Goal: Task Accomplishment & Management: Manage account settings

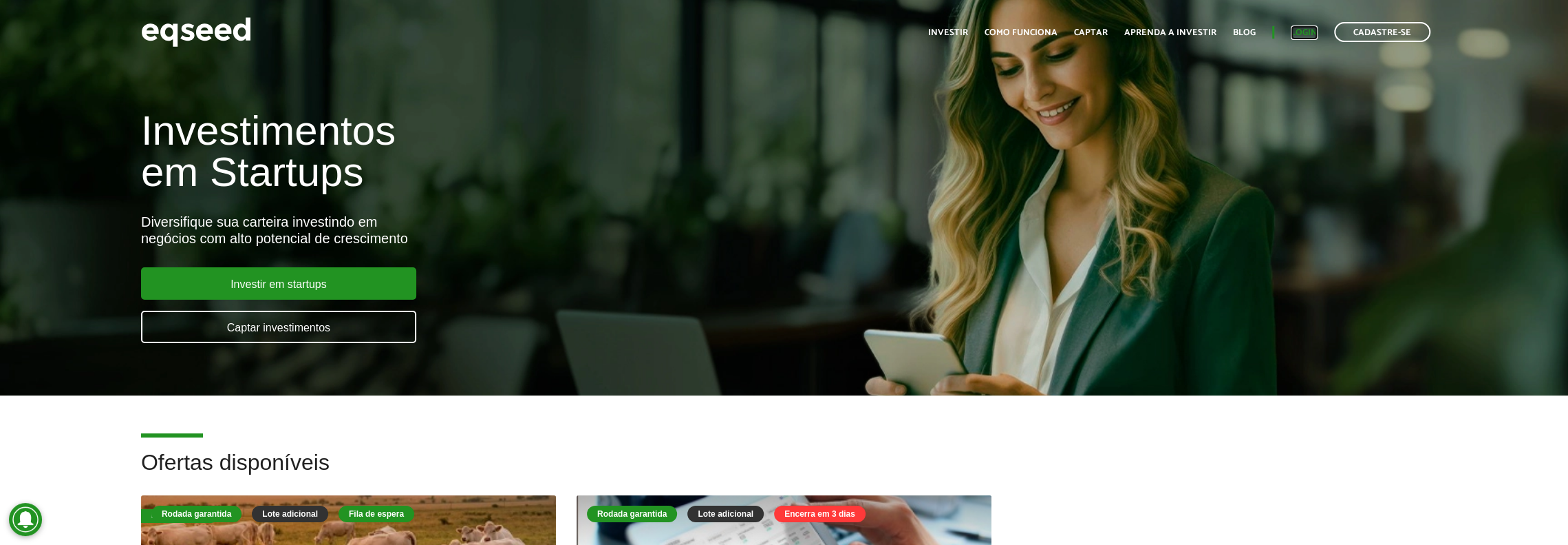
click at [1315, 32] on link "Login" at bounding box center [1304, 33] width 26 height 9
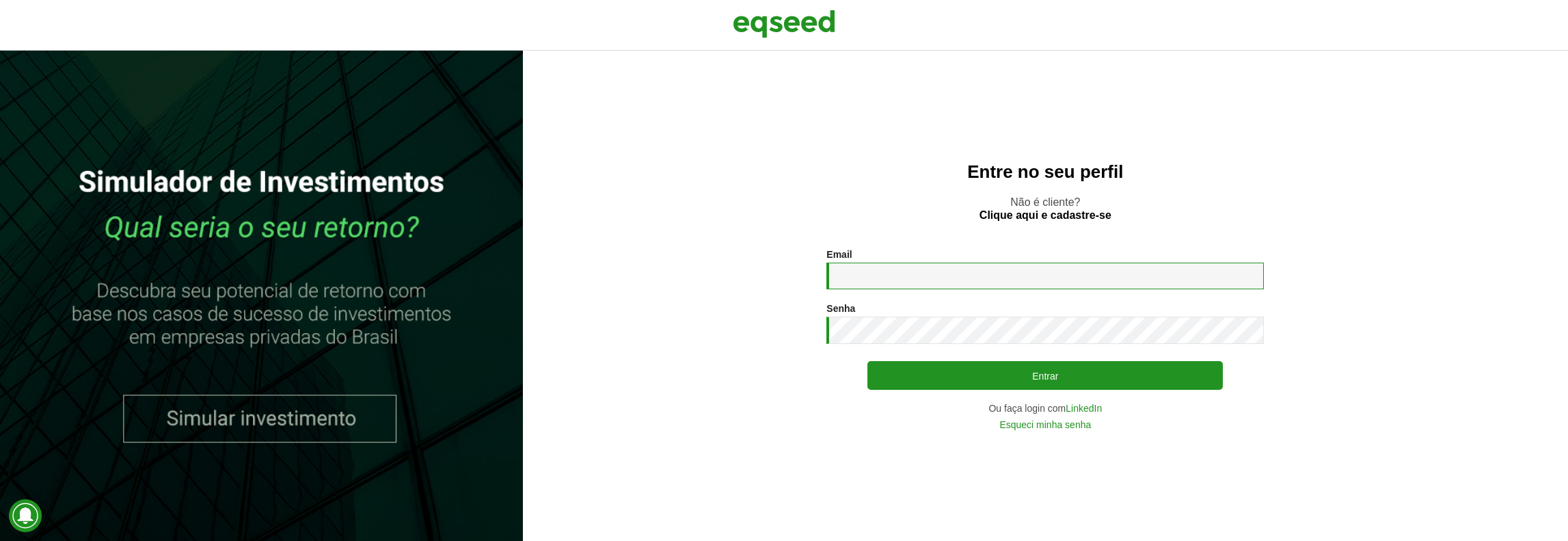
click at [956, 280] on input "Email *" at bounding box center [1045, 275] width 438 height 26
click at [788, 224] on div "Entre no seu perfil Não é cliente? Clique aqui e cadastre-se Email * Digite seu…" at bounding box center [1045, 296] width 1045 height 490
